Goal: Information Seeking & Learning: Learn about a topic

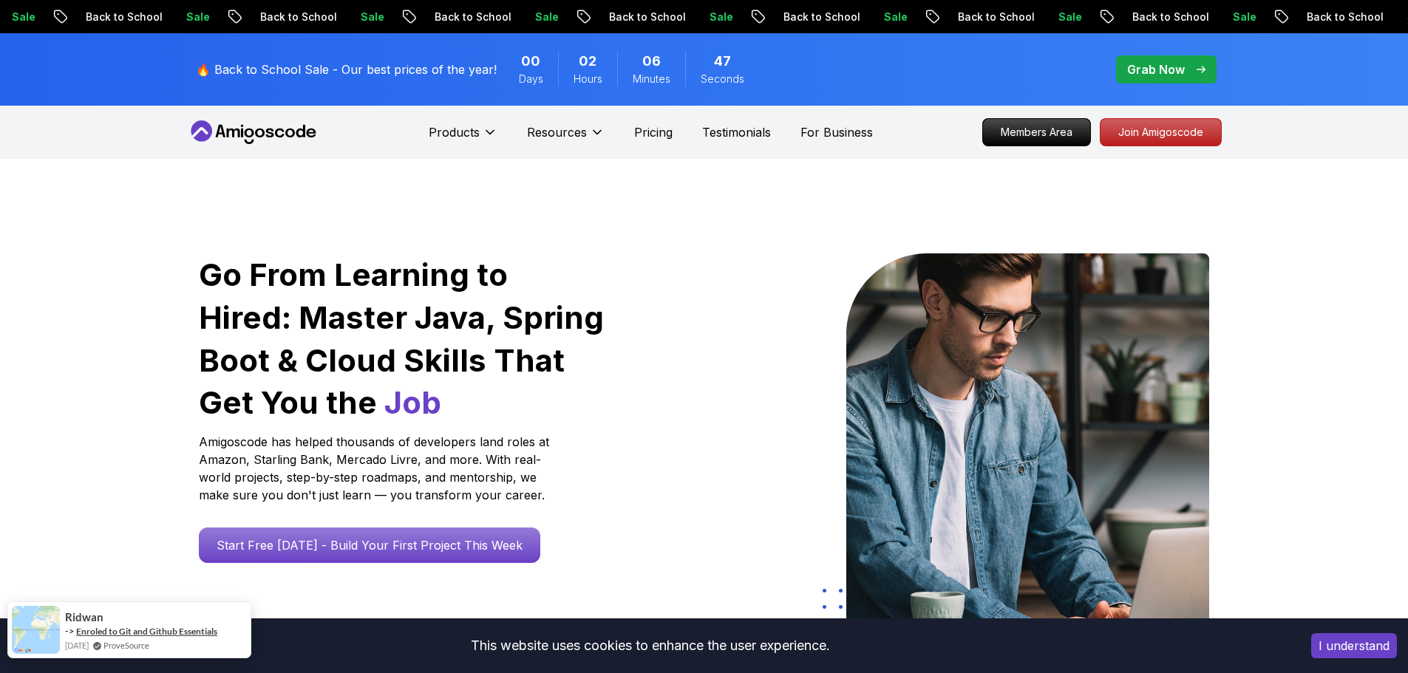
click at [94, 634] on link "Enroled to Git and Github Essentials" at bounding box center [146, 631] width 141 height 11
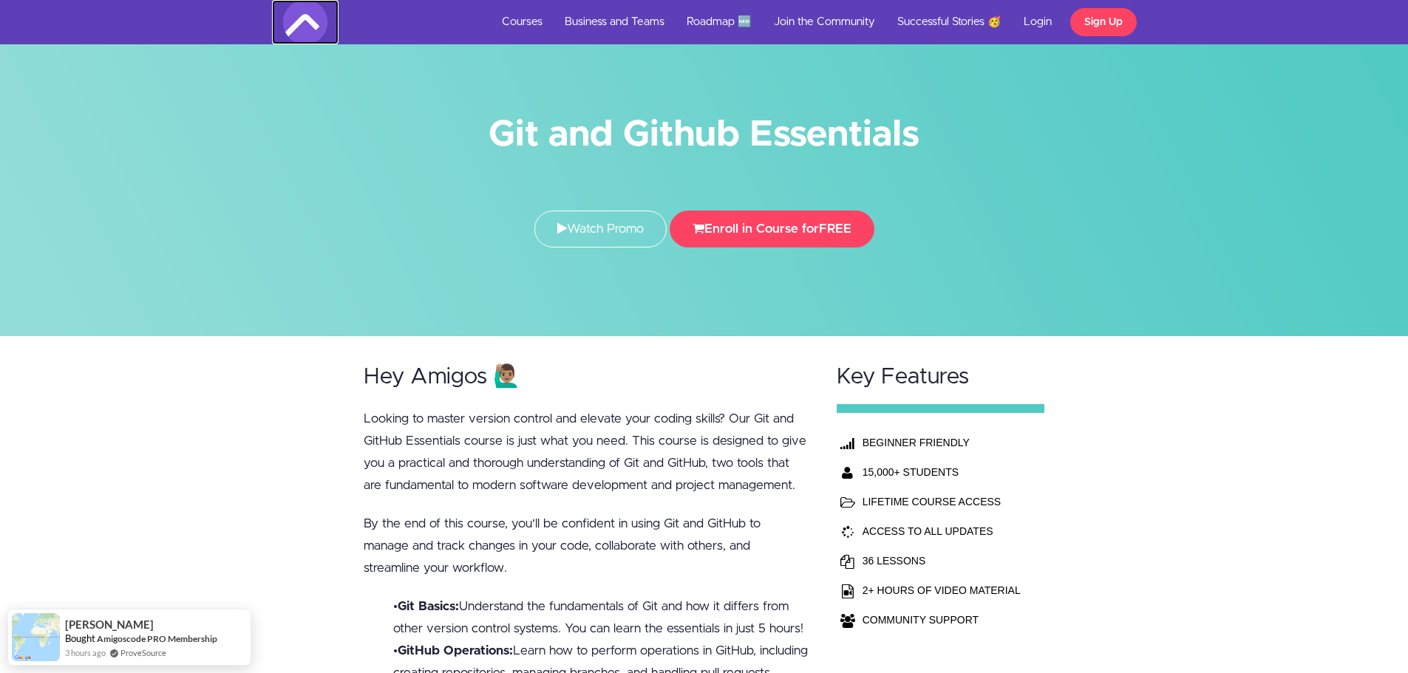
click at [293, 30] on img at bounding box center [305, 22] width 44 height 44
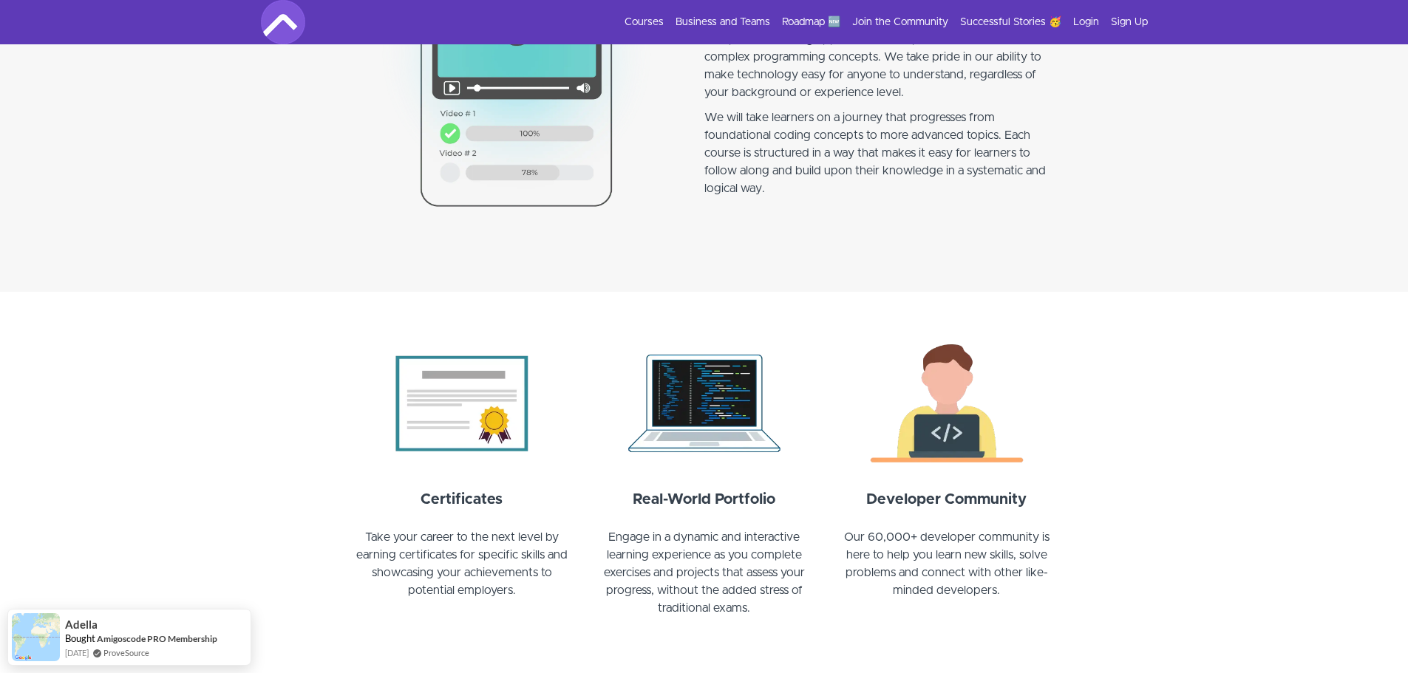
scroll to position [1552, 0]
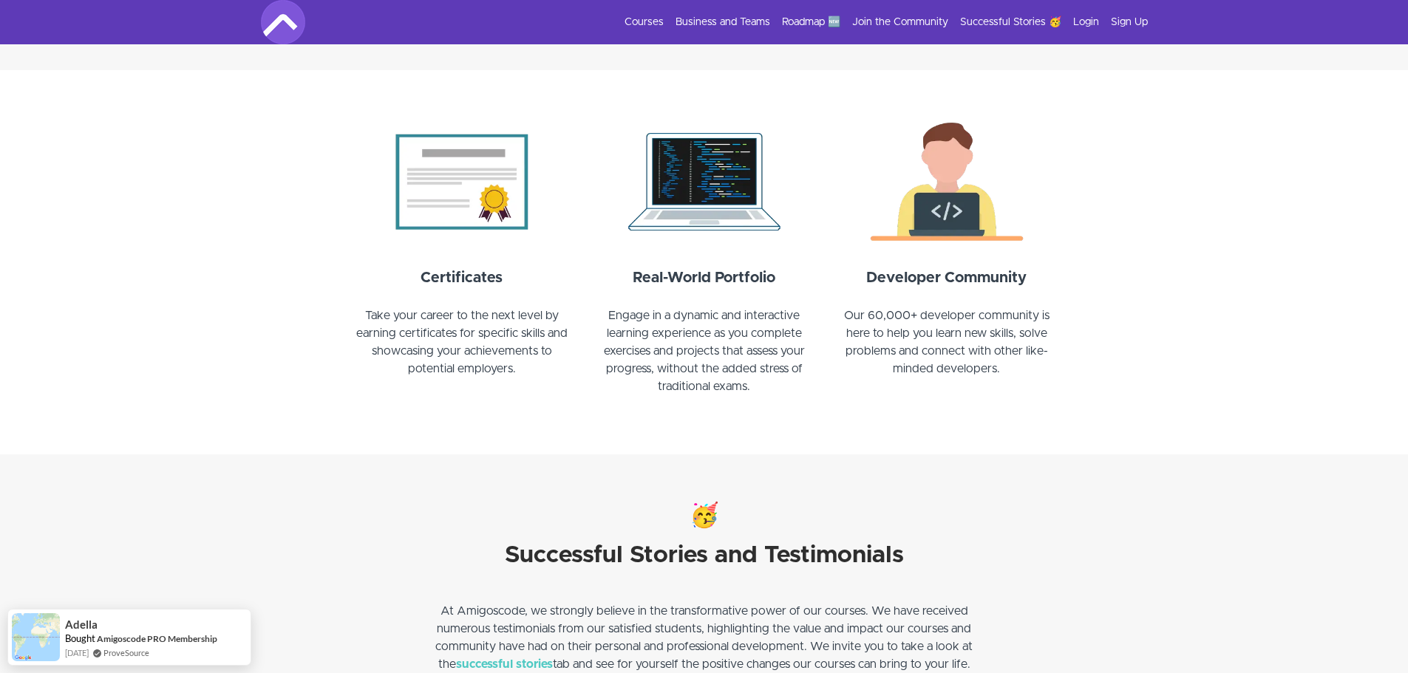
click at [195, 356] on section "Certificates Take your career to the next level by earning certificates for spe…" at bounding box center [704, 262] width 1408 height 384
click at [194, 355] on section "Certificates Take your career to the next level by earning certificates for spe…" at bounding box center [704, 262] width 1408 height 384
click at [804, 21] on link "Roadmap 🆕" at bounding box center [811, 22] width 58 height 15
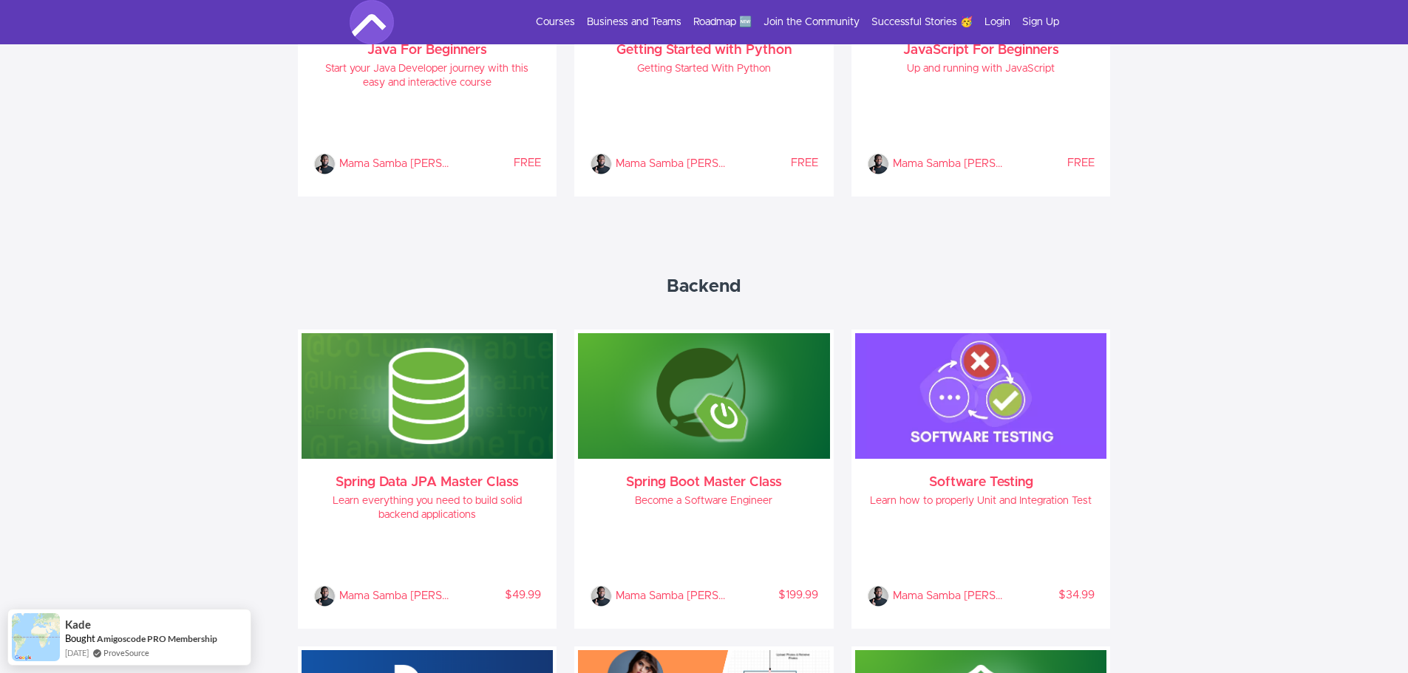
scroll to position [1019, 0]
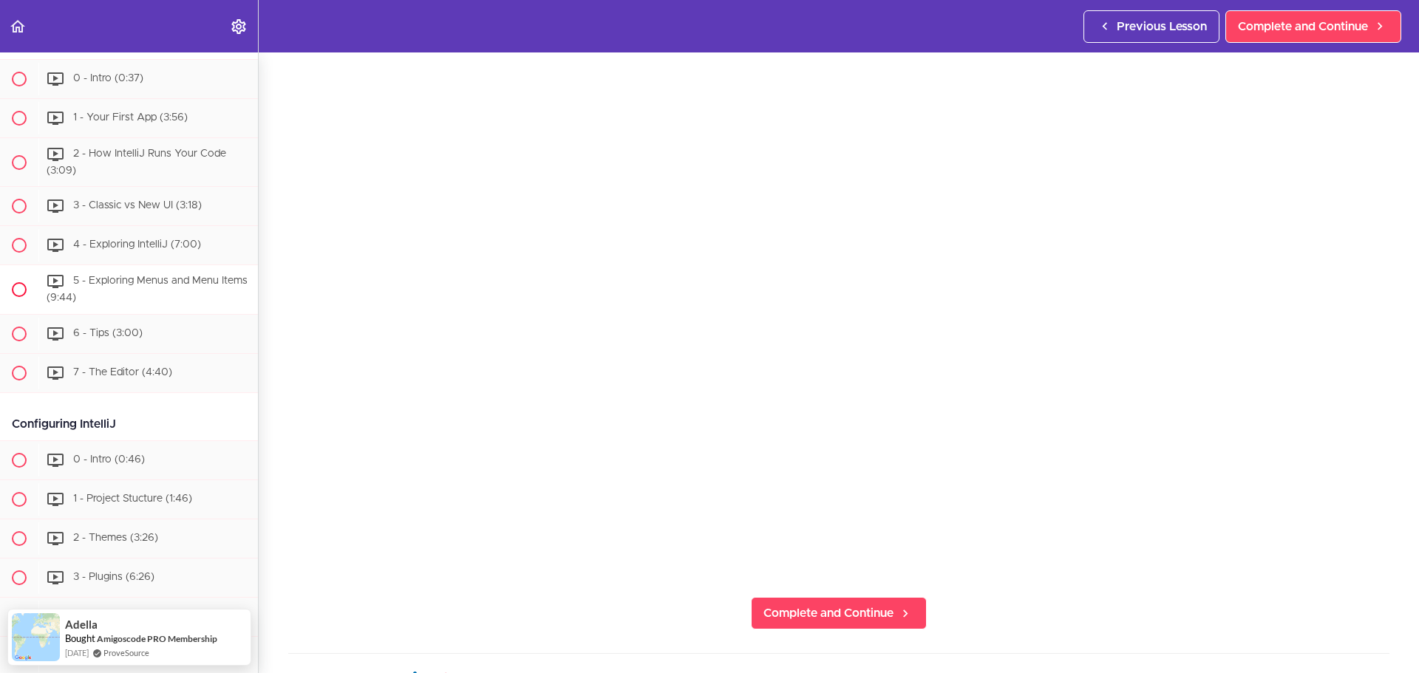
scroll to position [534, 0]
click at [780, 610] on span "Complete and Continue" at bounding box center [828, 613] width 130 height 18
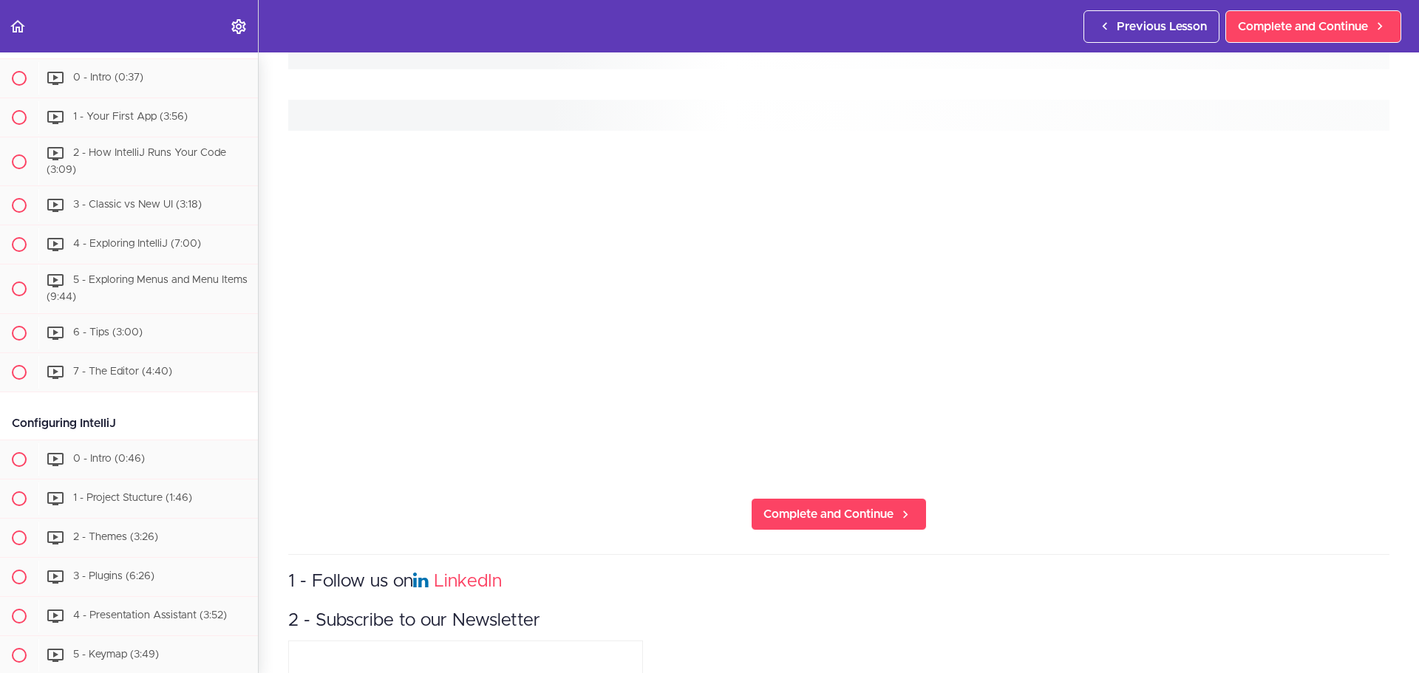
scroll to position [412, 0]
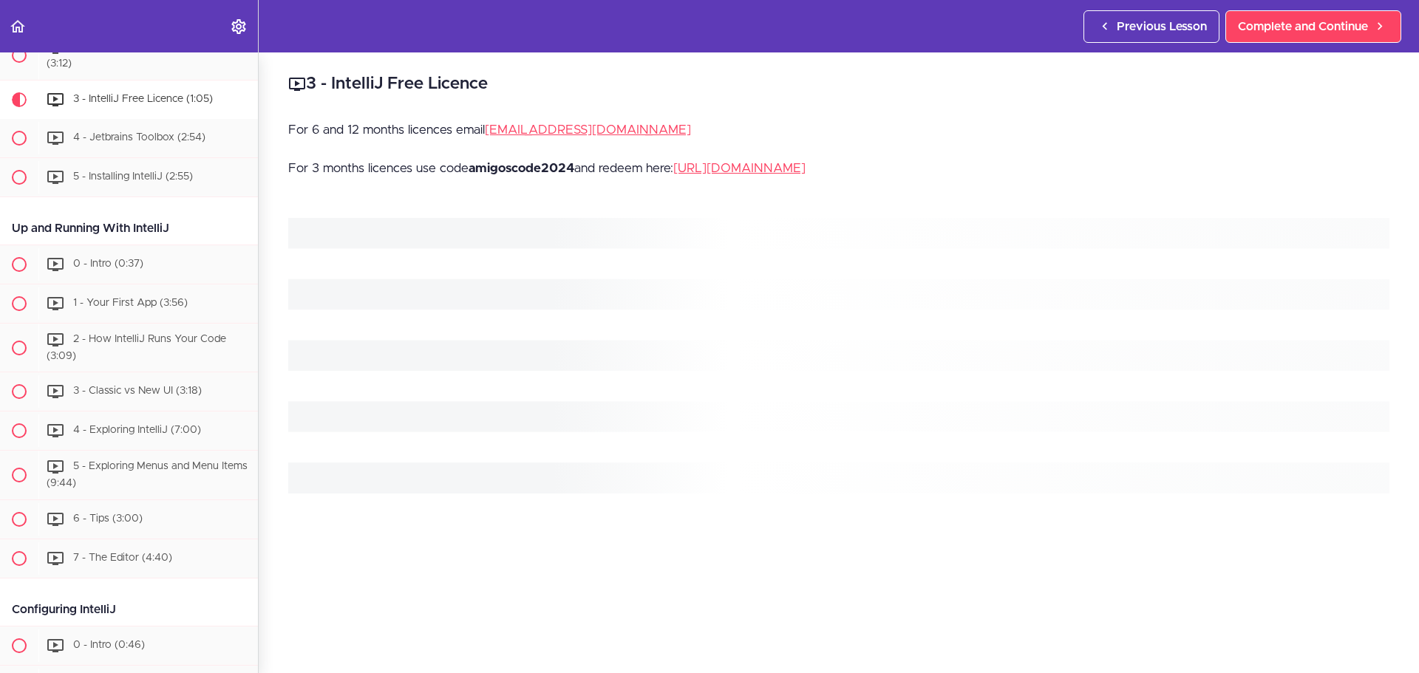
scroll to position [369, 0]
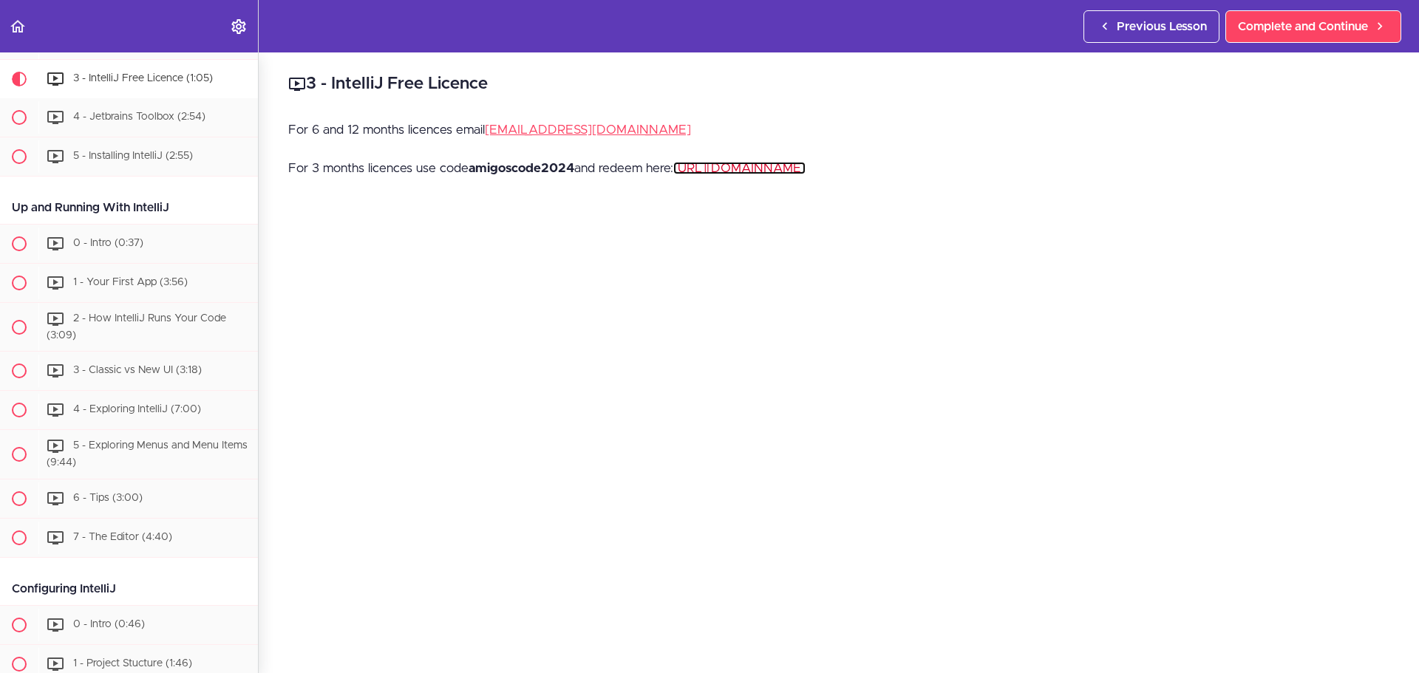
click at [760, 167] on link "[URL][DOMAIN_NAME]" at bounding box center [739, 168] width 132 height 13
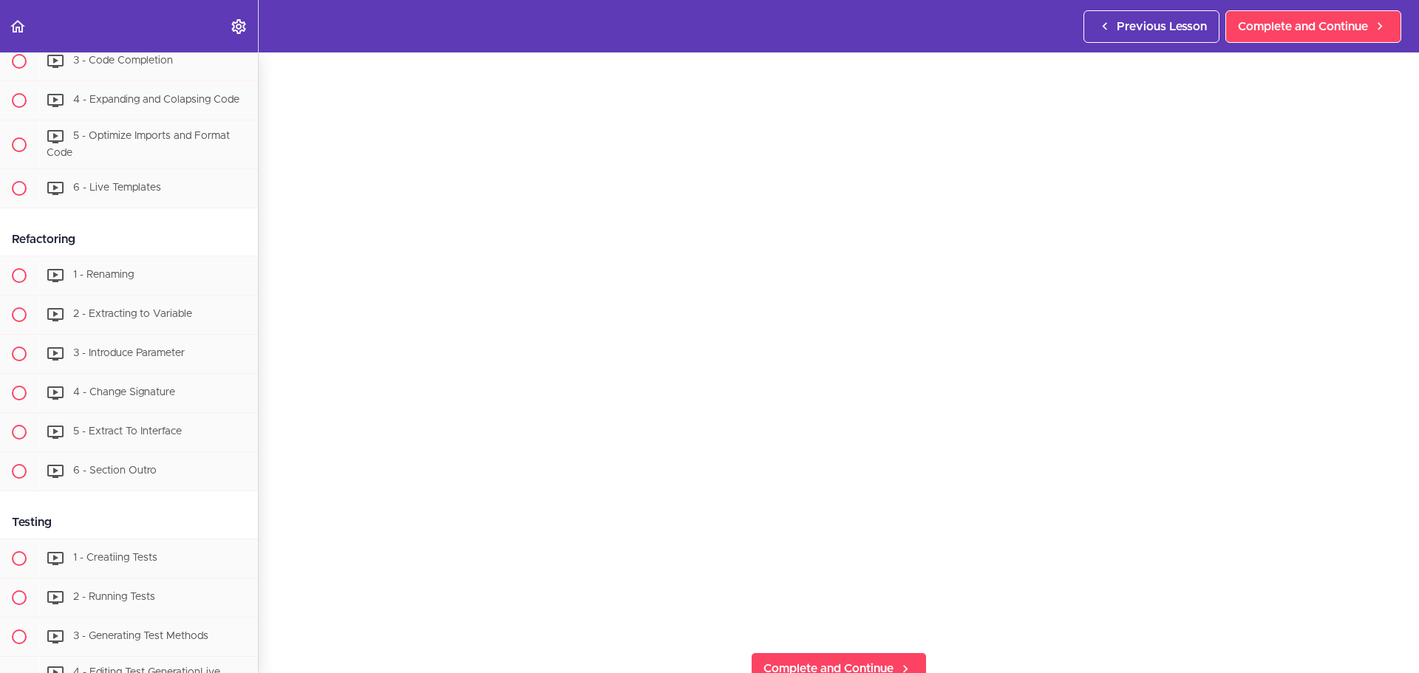
scroll to position [0, 0]
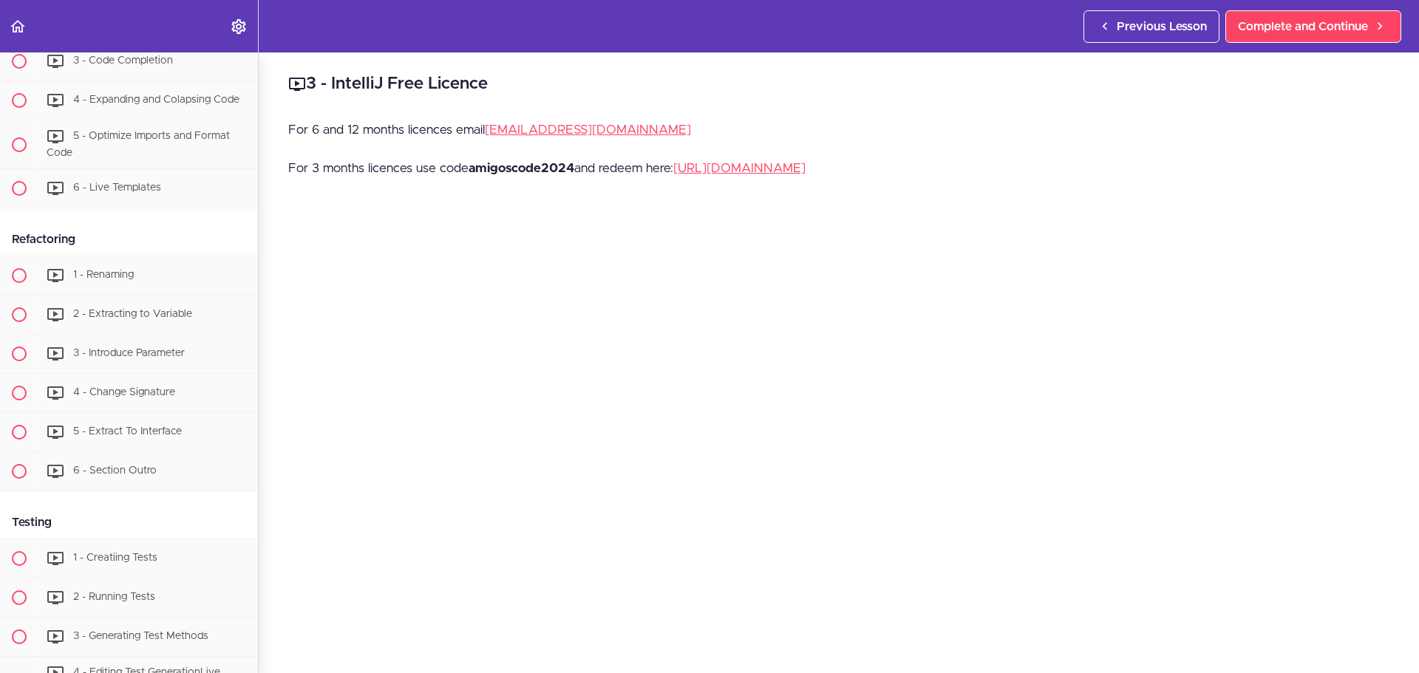
click at [533, 171] on strong "amigoscode2024" at bounding box center [521, 168] width 106 height 13
copy strong "amigoscode2024"
click at [743, 82] on h2 "3 - IntelliJ Free Licence" at bounding box center [838, 84] width 1101 height 25
